Goal: Task Accomplishment & Management: Complete application form

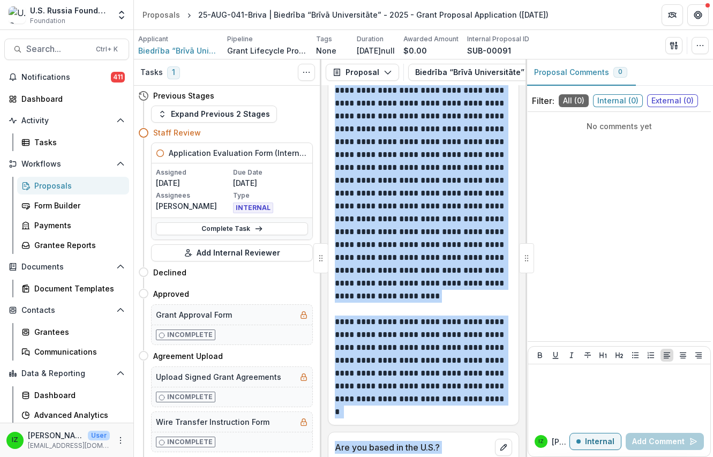
scroll to position [1275, 0]
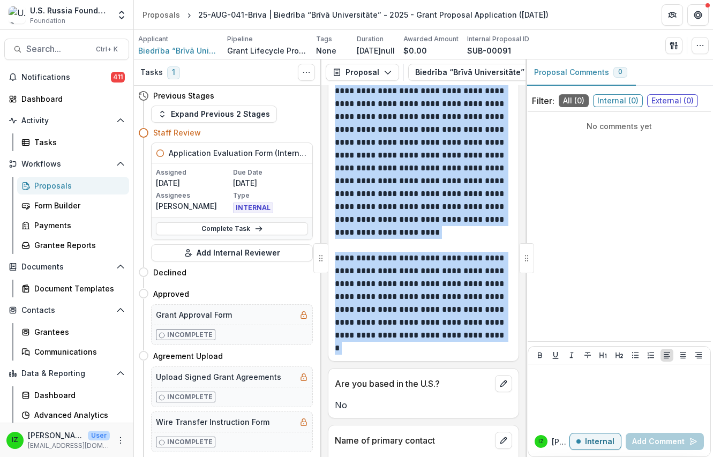
drag, startPoint x: 335, startPoint y: 221, endPoint x: 463, endPoint y: 373, distance: 199.1
click at [463, 361] on div "**********" at bounding box center [423, 169] width 191 height 384
click at [463, 354] on p "**********" at bounding box center [422, 303] width 174 height 103
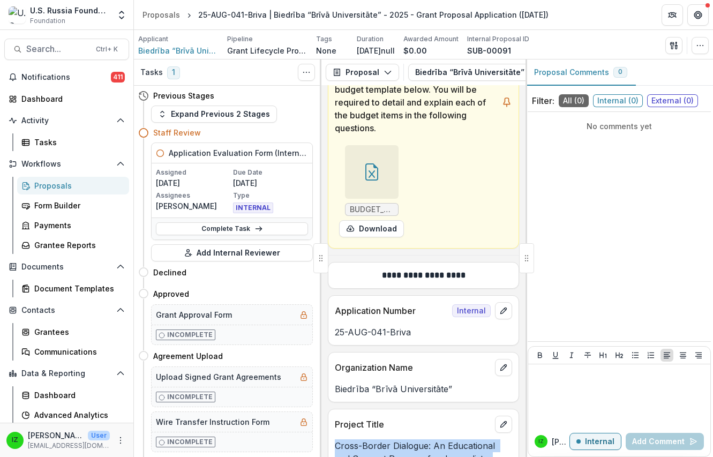
drag, startPoint x: 460, startPoint y: 373, endPoint x: 395, endPoint y: 424, distance: 82.8
click at [395, 425] on div "**********" at bounding box center [423, 271] width 204 height 372
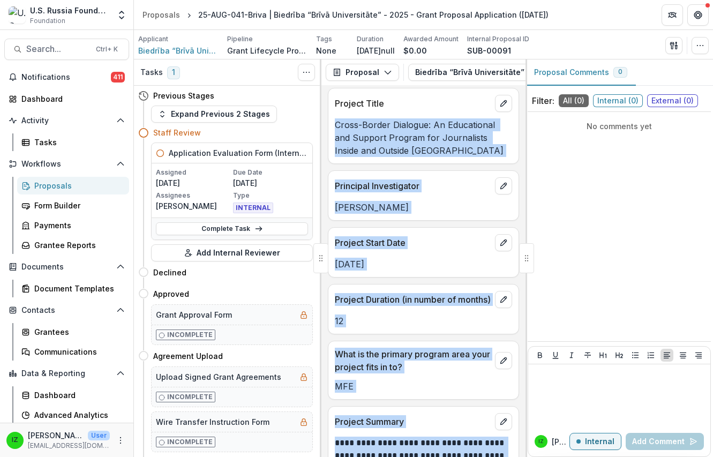
scroll to position [847, 0]
click at [477, 213] on div "Oleg Troyanovsky" at bounding box center [423, 203] width 190 height 19
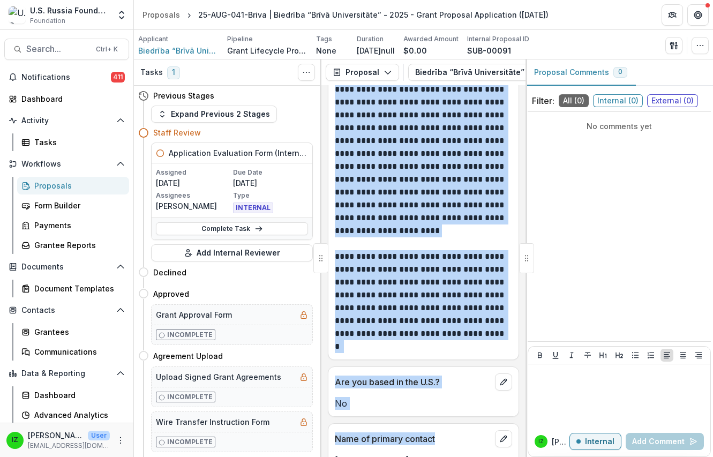
scroll to position [1326, 0]
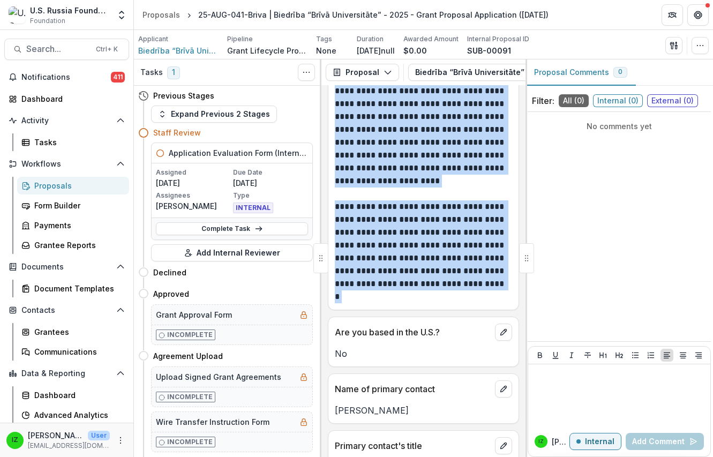
drag, startPoint x: 336, startPoint y: 122, endPoint x: 464, endPoint y: 328, distance: 242.3
click at [464, 310] on div "**********" at bounding box center [423, 118] width 191 height 384
drag, startPoint x: 464, startPoint y: 328, endPoint x: 430, endPoint y: 268, distance: 68.8
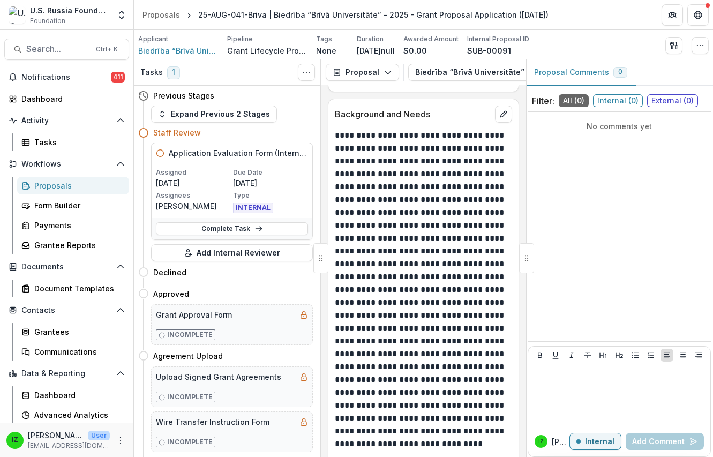
scroll to position [1862, 0]
click at [334, 122] on div "Background and Needs" at bounding box center [423, 111] width 190 height 24
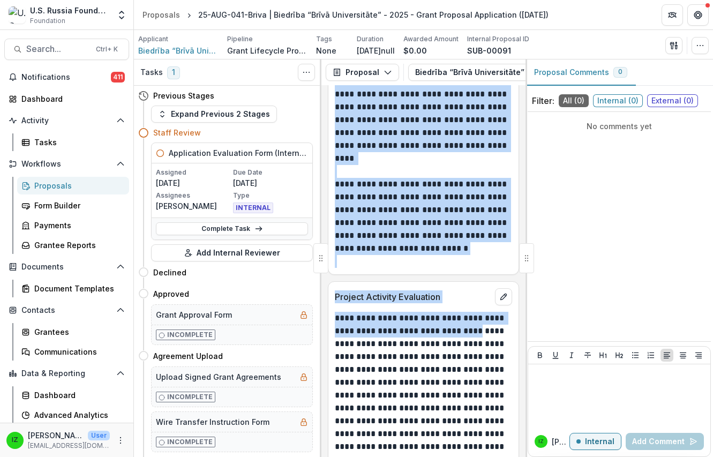
scroll to position [7030, 0]
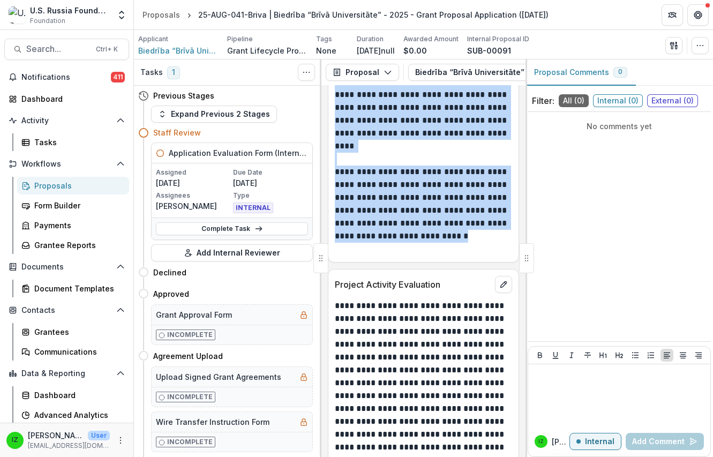
drag, startPoint x: 337, startPoint y: 136, endPoint x: 497, endPoint y: 247, distance: 195.2
click at [497, 247] on div "**********" at bounding box center [423, 271] width 204 height 372
drag, startPoint x: 497, startPoint y: 247, endPoint x: 460, endPoint y: 220, distance: 46.4
copy div "**********"
click at [117, 358] on link "Communications" at bounding box center [73, 352] width 112 height 18
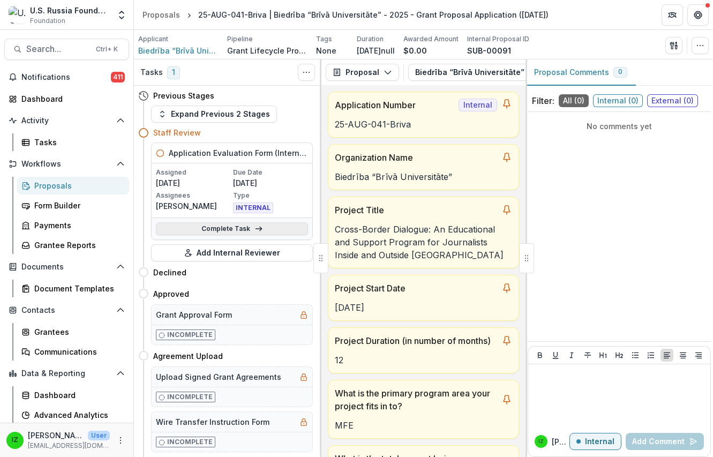
click at [231, 227] on link "Complete Task" at bounding box center [232, 228] width 152 height 13
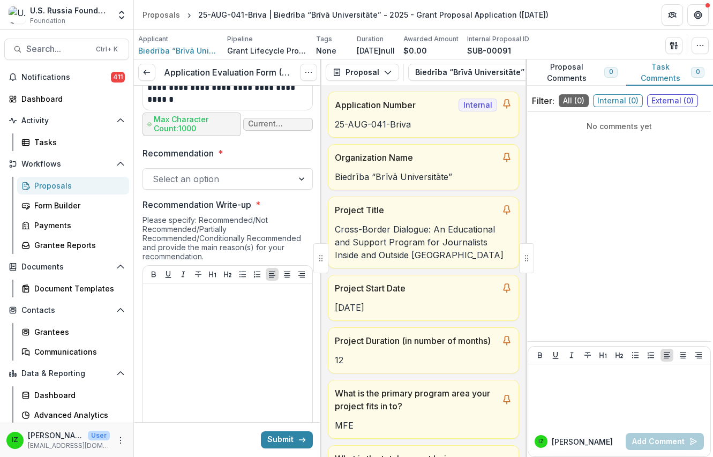
scroll to position [910, 0]
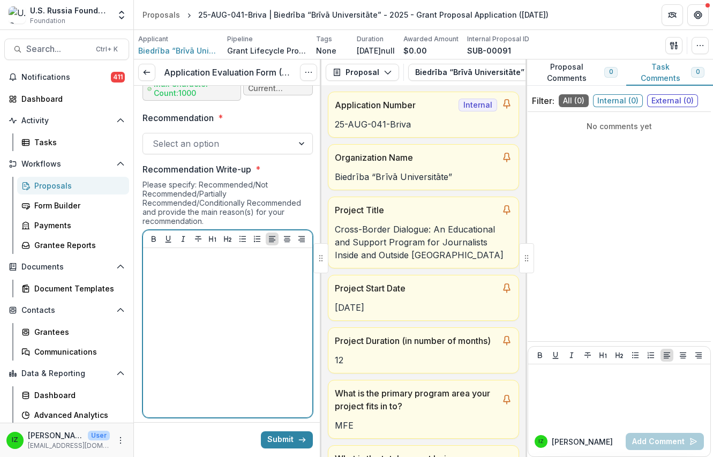
click at [168, 260] on p at bounding box center [227, 258] width 161 height 12
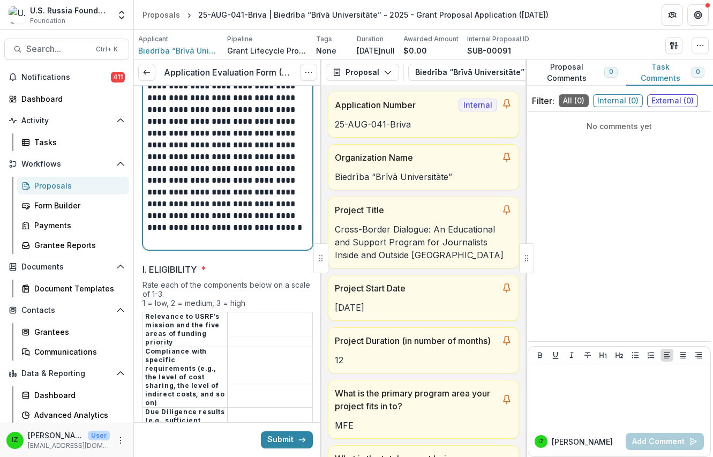
scroll to position [1794, 0]
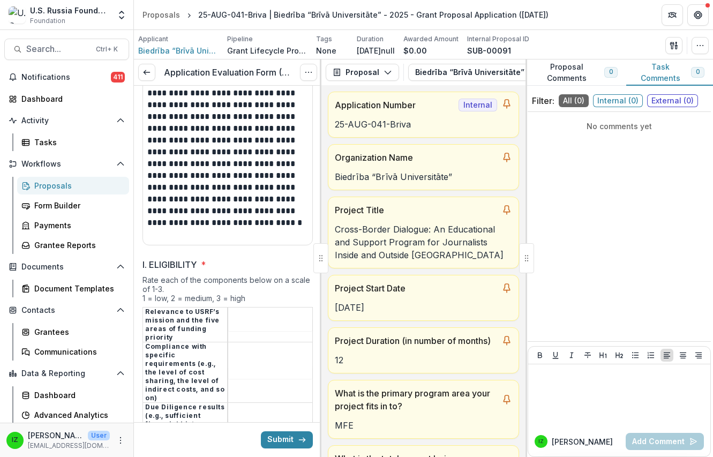
click at [283, 267] on label "I. ELIGIBILITY *" at bounding box center [224, 264] width 164 height 13
click at [283, 318] on input "I. ELIGIBILITY *" at bounding box center [270, 324] width 84 height 13
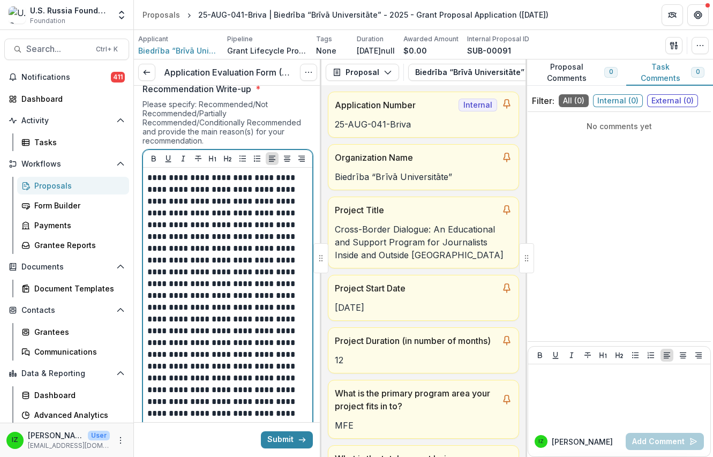
scroll to position [1580, 0]
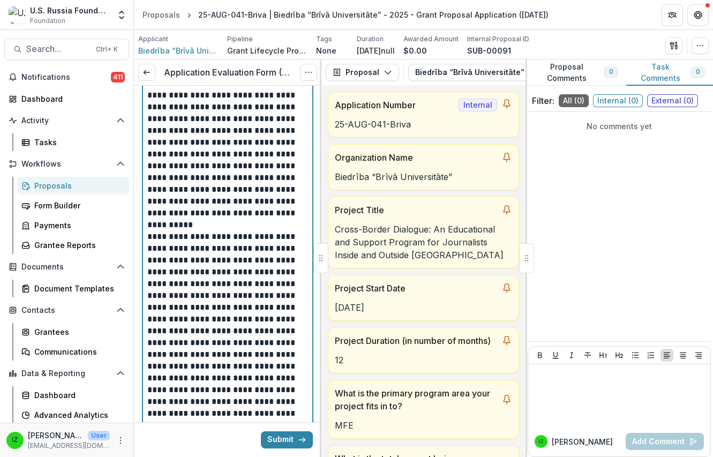
drag, startPoint x: 216, startPoint y: 322, endPoint x: 179, endPoint y: 329, distance: 38.1
click at [179, 330] on p "**********" at bounding box center [225, 343] width 157 height 224
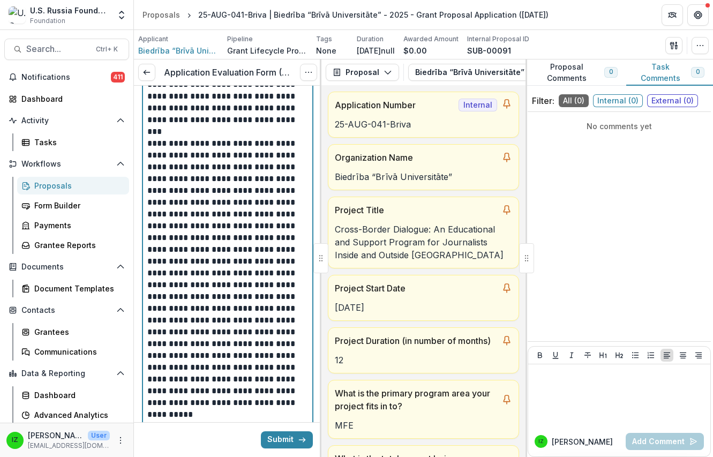
scroll to position [1151, 0]
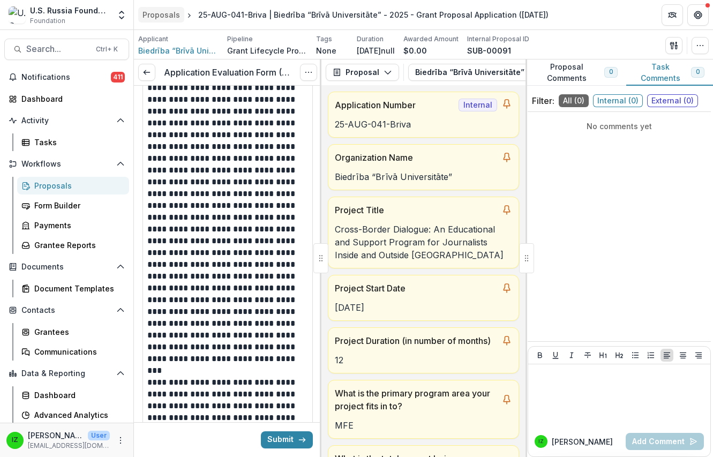
click at [157, 16] on div "Proposals" at bounding box center [160, 14] width 37 height 11
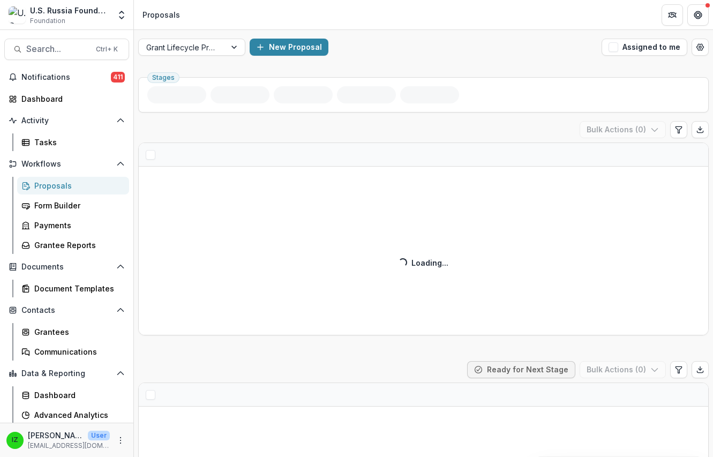
click at [46, 187] on div "Proposals" at bounding box center [77, 185] width 86 height 11
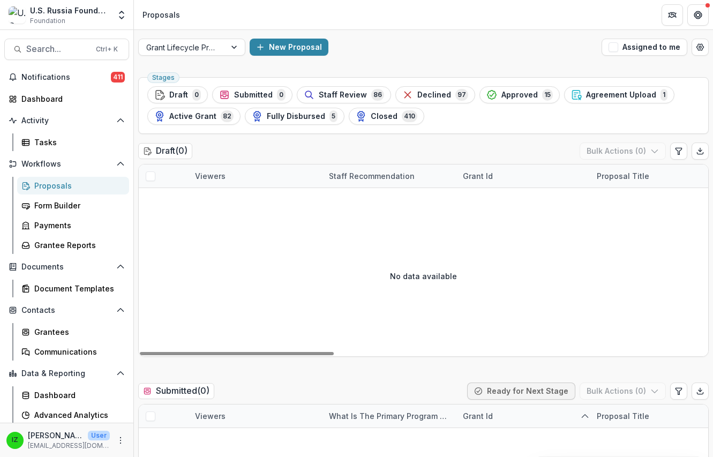
drag, startPoint x: 351, startPoint y: 94, endPoint x: 645, endPoint y: 70, distance: 294.9
click at [353, 93] on span "Staff Review" at bounding box center [343, 94] width 48 height 9
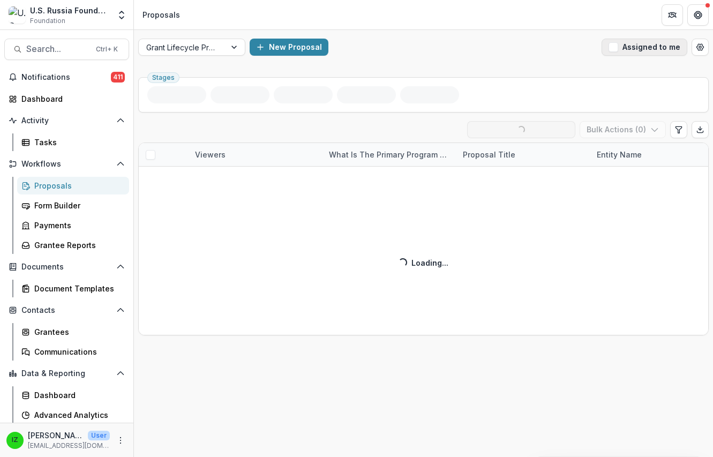
click at [613, 48] on span "button" at bounding box center [613, 47] width 10 height 10
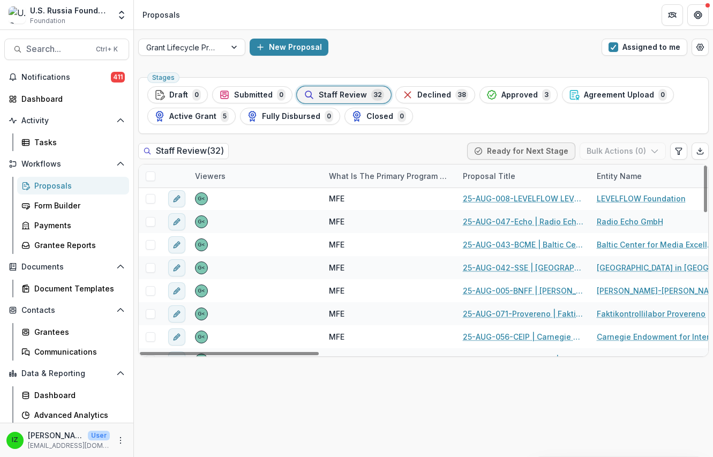
scroll to position [408, 0]
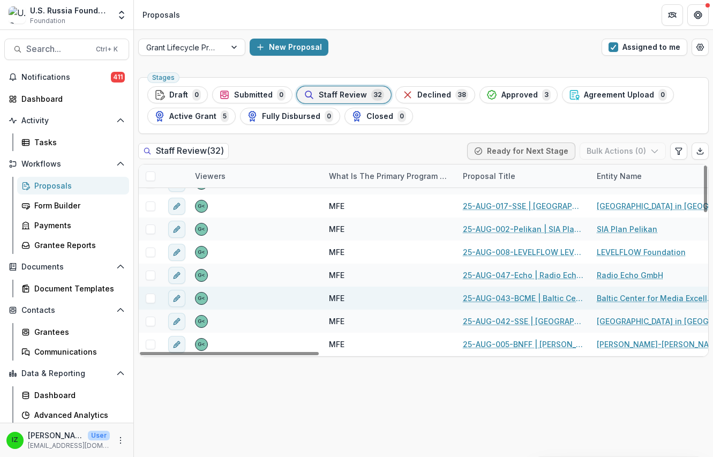
click at [504, 295] on link "25-AUG-043-BCME | Baltic Center for Media Excellence - 2025 - Grant Proposal Ap…" at bounding box center [523, 297] width 121 height 11
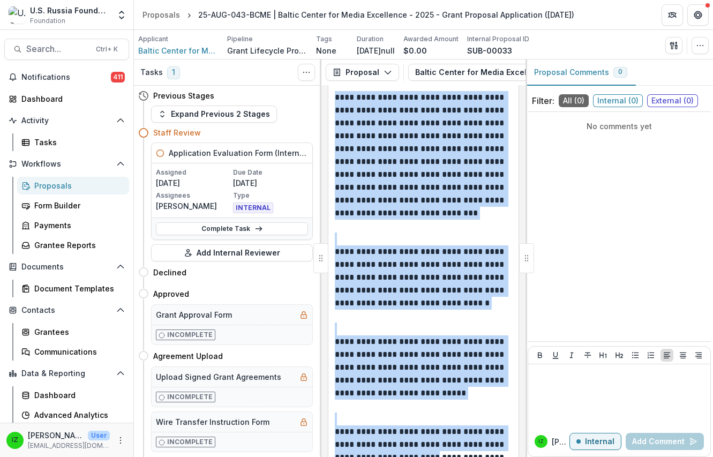
scroll to position [1274, 0]
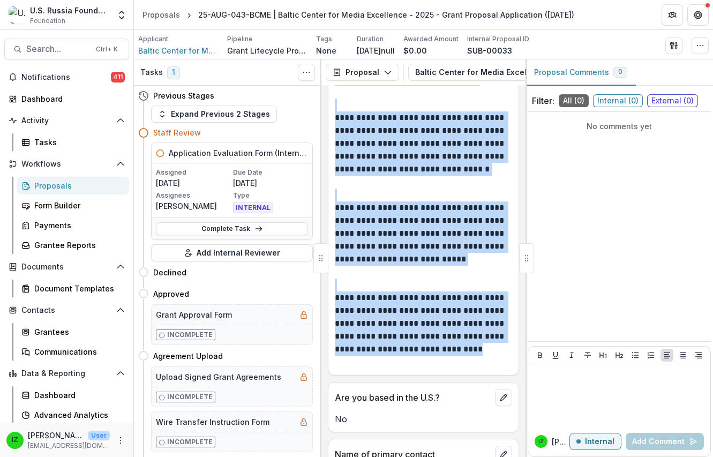
drag, startPoint x: 336, startPoint y: 169, endPoint x: 452, endPoint y: 395, distance: 253.6
click at [452, 375] on div "**********" at bounding box center [423, 151] width 191 height 449
drag, startPoint x: 452, startPoint y: 395, endPoint x: 420, endPoint y: 339, distance: 64.1
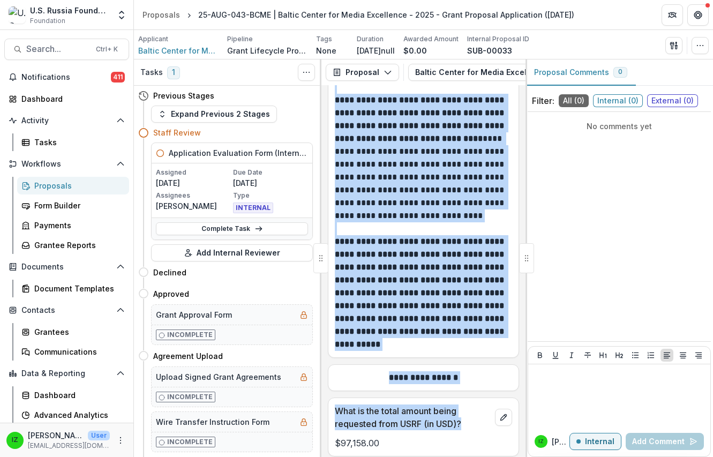
scroll to position [15197, 0]
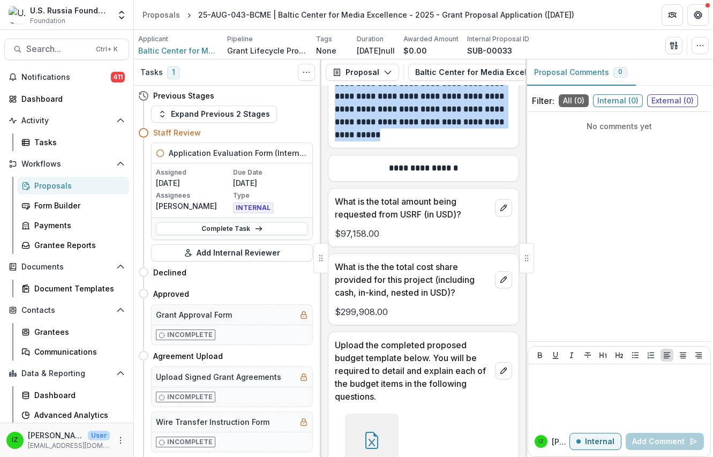
drag, startPoint x: 335, startPoint y: 147, endPoint x: 462, endPoint y: 253, distance: 165.4
click at [462, 253] on div "**********" at bounding box center [423, 271] width 204 height 372
drag, startPoint x: 462, startPoint y: 253, endPoint x: 388, endPoint y: 199, distance: 91.9
copy div "**********"
click at [233, 225] on link "Complete Task" at bounding box center [232, 228] width 152 height 13
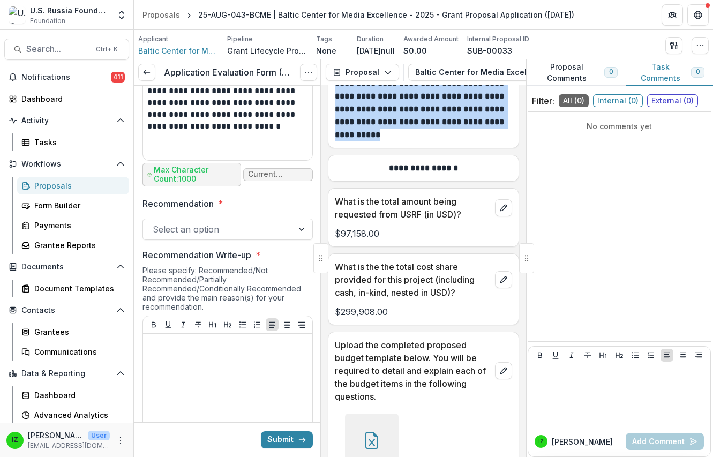
scroll to position [910, 0]
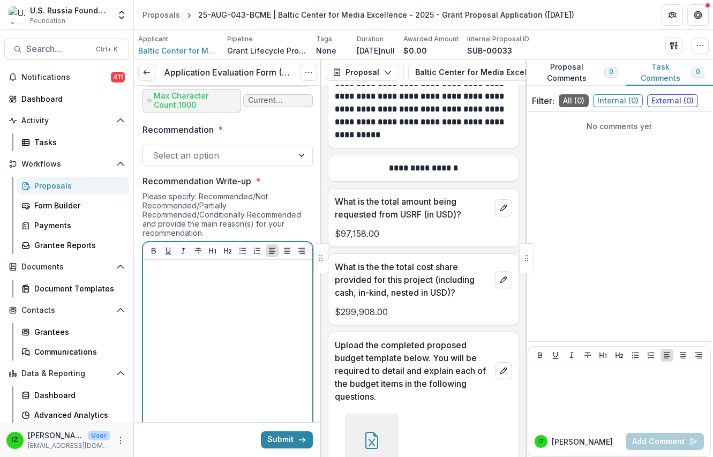
click at [155, 272] on p at bounding box center [227, 270] width 161 height 12
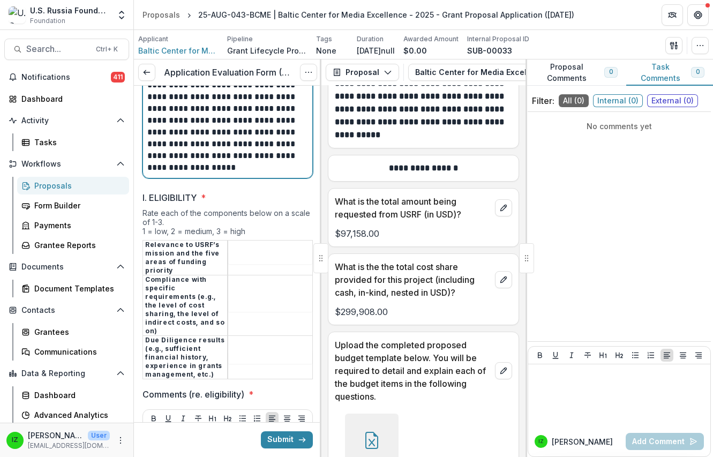
scroll to position [2084, 0]
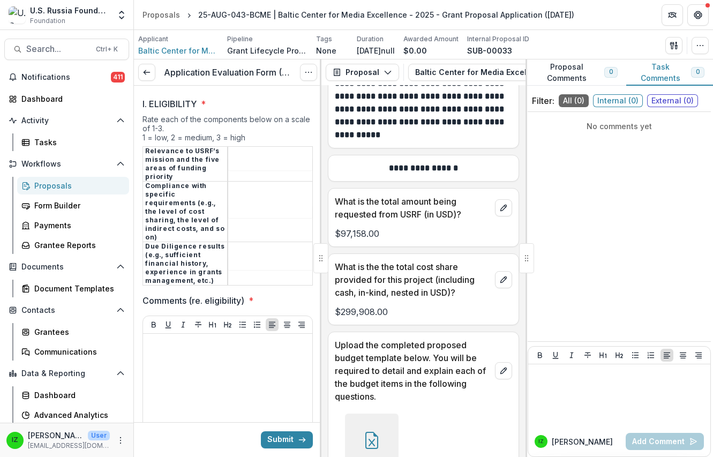
click at [271, 182] on td at bounding box center [270, 211] width 85 height 61
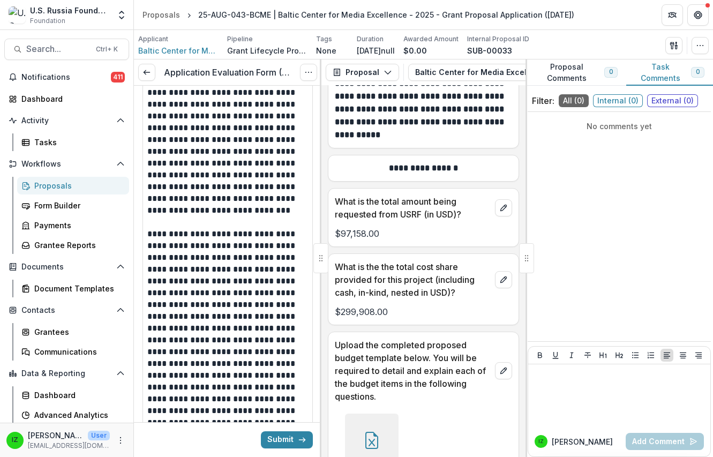
scroll to position [1548, 0]
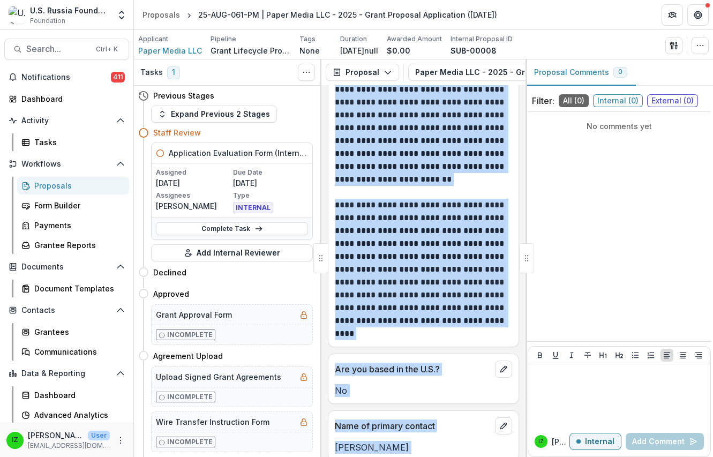
scroll to position [1473, 0]
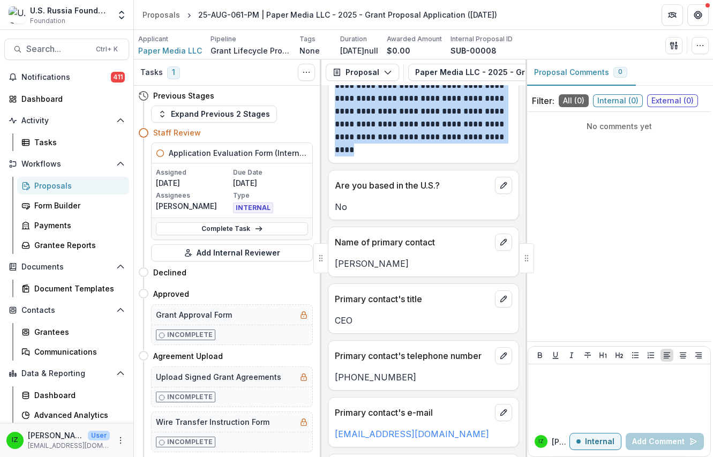
drag, startPoint x: 336, startPoint y: 165, endPoint x: 429, endPoint y: 176, distance: 93.7
drag, startPoint x: 429, startPoint y: 176, endPoint x: 410, endPoint y: 145, distance: 36.4
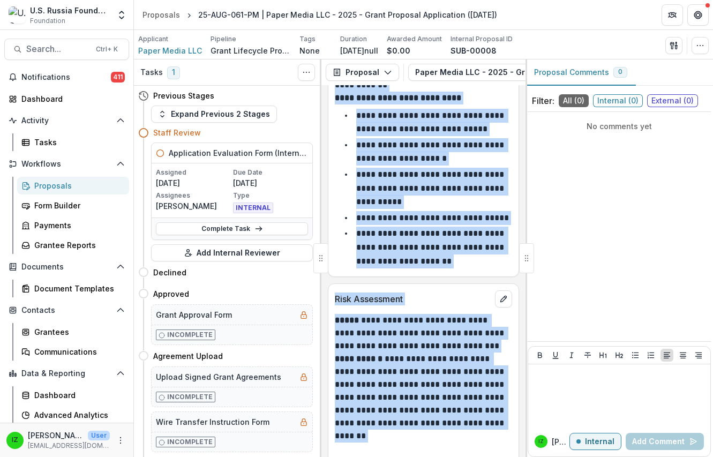
scroll to position [6753, 0]
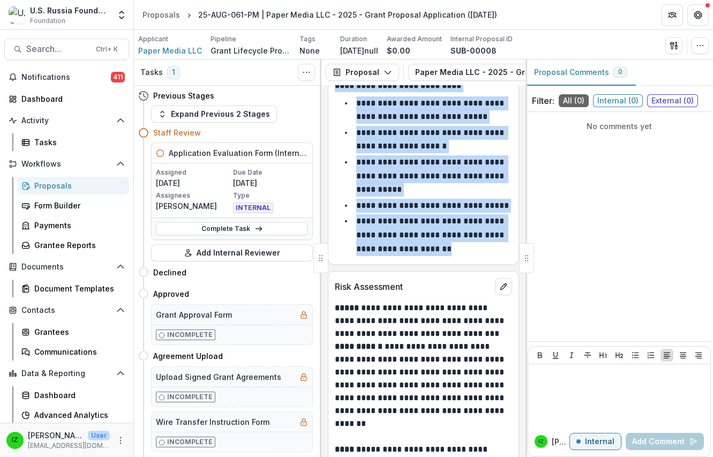
drag, startPoint x: 336, startPoint y: 153, endPoint x: 506, endPoint y: 258, distance: 199.8
click at [506, 258] on div "**********" at bounding box center [423, 271] width 204 height 372
click at [224, 229] on link "Complete Task" at bounding box center [232, 228] width 152 height 13
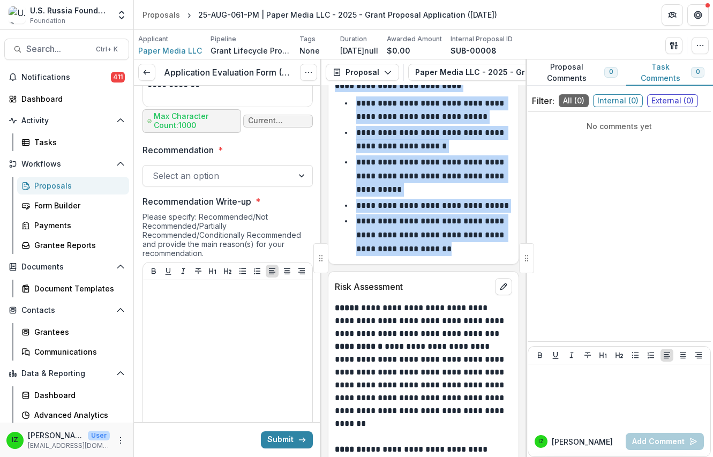
scroll to position [964, 0]
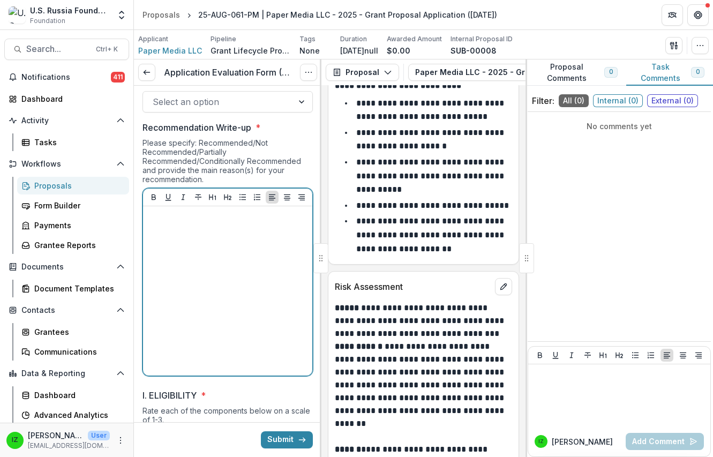
click at [153, 218] on p at bounding box center [227, 216] width 161 height 12
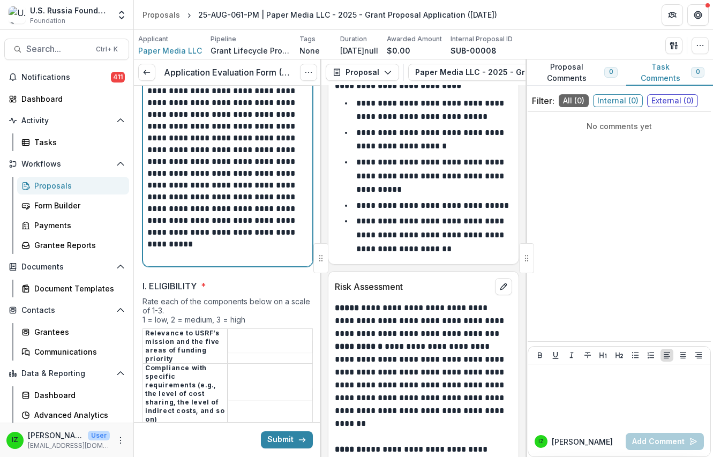
scroll to position [1723, 0]
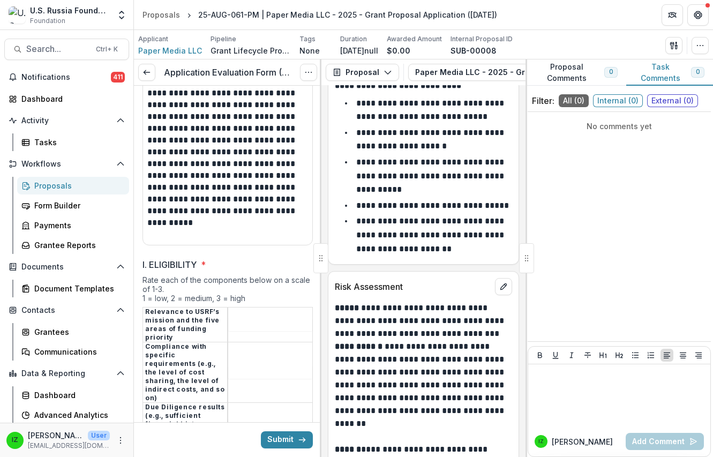
click at [266, 321] on input "I. ELIGIBILITY *" at bounding box center [270, 324] width 84 height 13
type input "*"
click at [241, 382] on td at bounding box center [270, 372] width 85 height 61
click at [241, 389] on td at bounding box center [270, 372] width 85 height 61
click at [245, 381] on td at bounding box center [270, 372] width 85 height 61
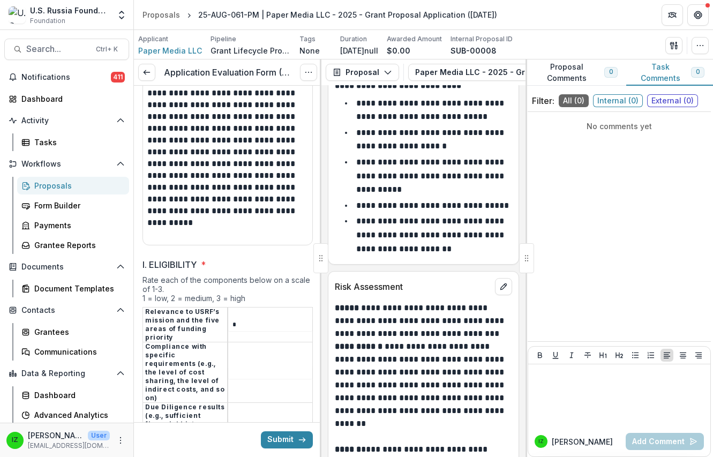
click at [244, 383] on td at bounding box center [270, 372] width 85 height 61
click at [242, 382] on td at bounding box center [270, 372] width 85 height 61
click at [239, 384] on td at bounding box center [270, 372] width 85 height 61
click at [243, 382] on td at bounding box center [270, 372] width 85 height 61
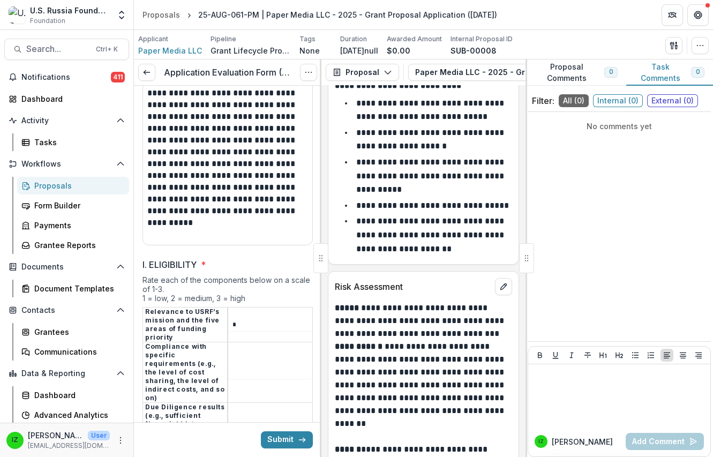
click at [160, 325] on th "Relevance to USRF’s mission and the five areas of funding priority" at bounding box center [185, 324] width 85 height 35
click at [248, 374] on td at bounding box center [270, 372] width 85 height 61
click at [245, 372] on input "I. ELIGIBILITY *" at bounding box center [270, 372] width 84 height 13
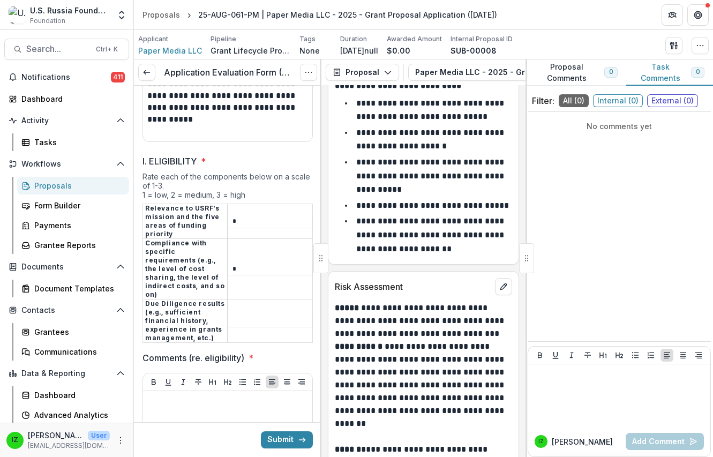
scroll to position [1830, 0]
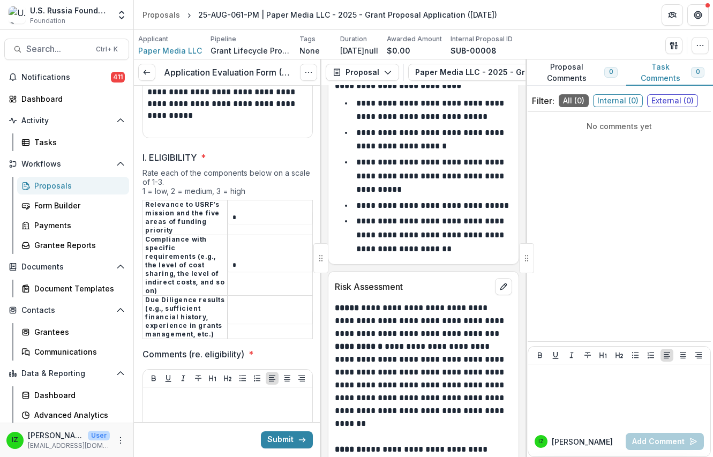
type input "*"
click at [244, 311] on input "I. ELIGIBILITY *" at bounding box center [270, 317] width 84 height 13
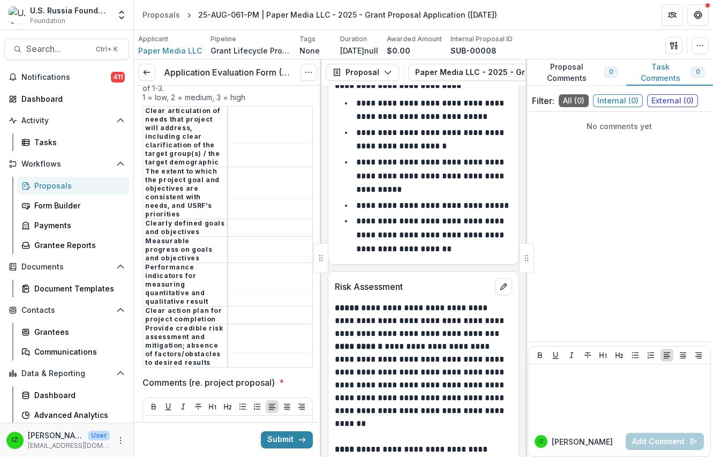
scroll to position [2366, 0]
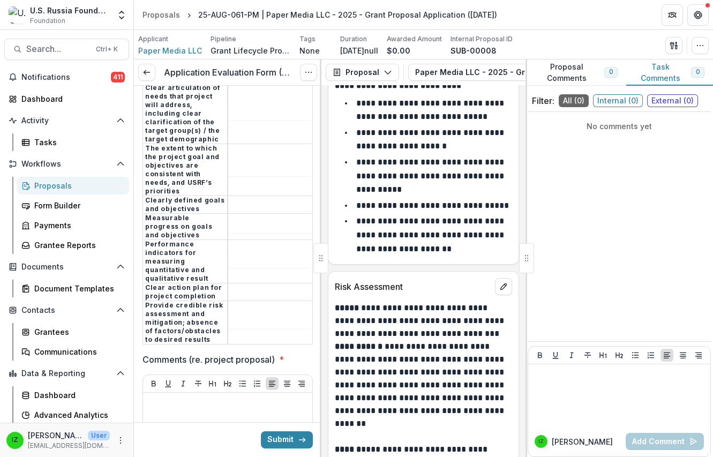
type input "*"
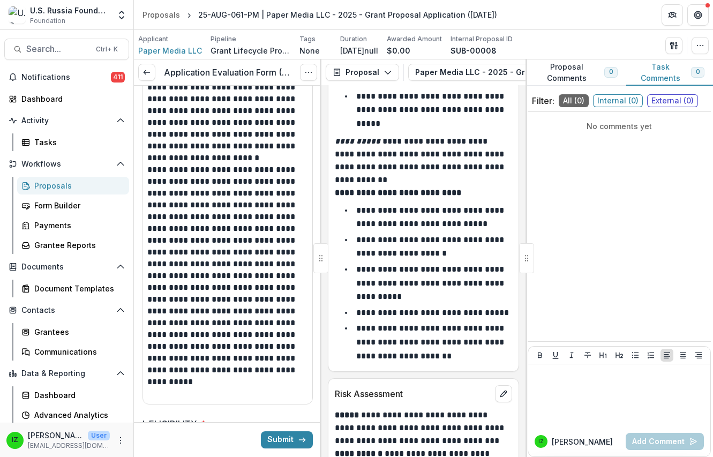
scroll to position [1562, 0]
